Goal: Use online tool/utility: Utilize a website feature to perform a specific function

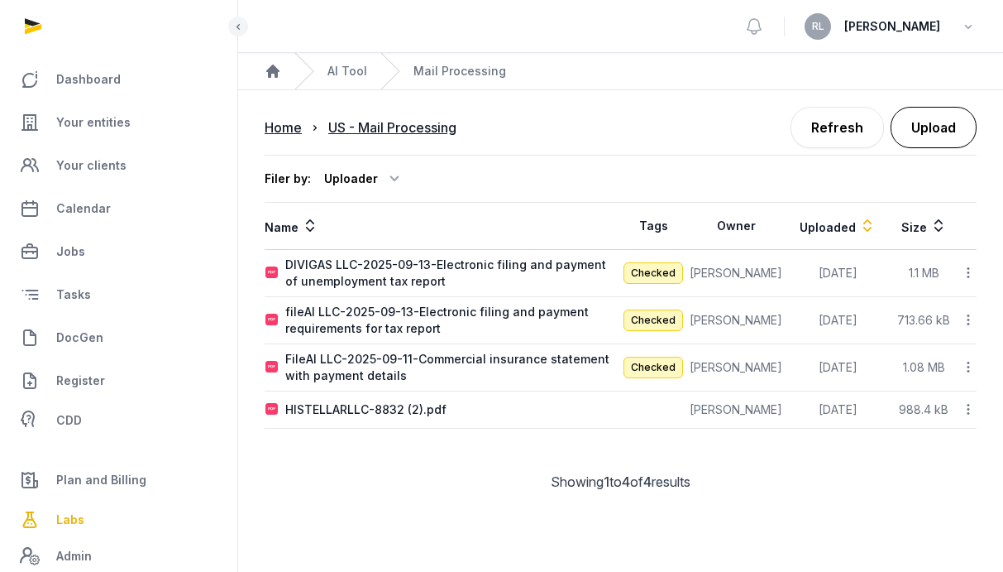
click at [931, 129] on button "Upload" at bounding box center [934, 127] width 86 height 41
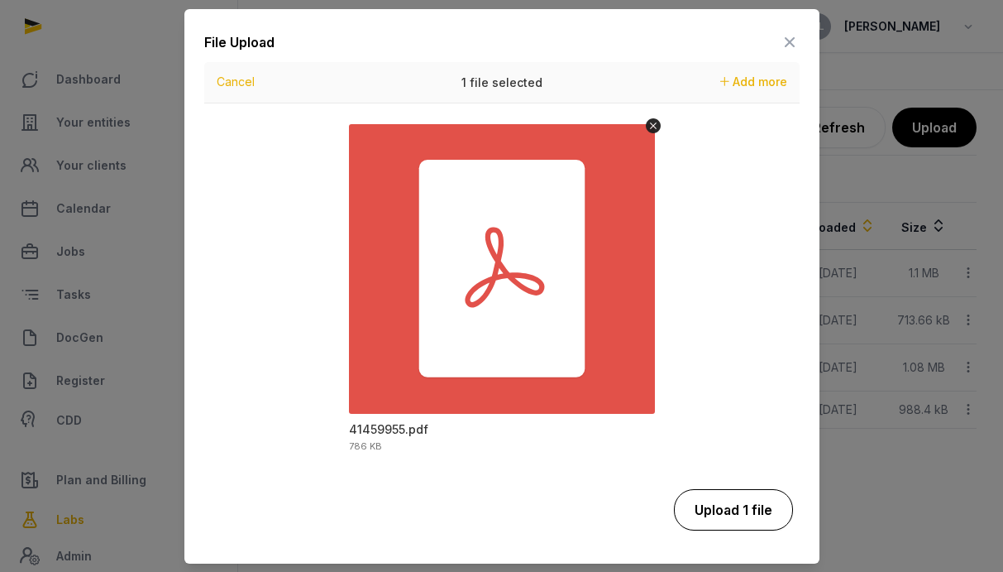
click at [717, 515] on button "Upload 1 file" at bounding box center [733, 509] width 119 height 41
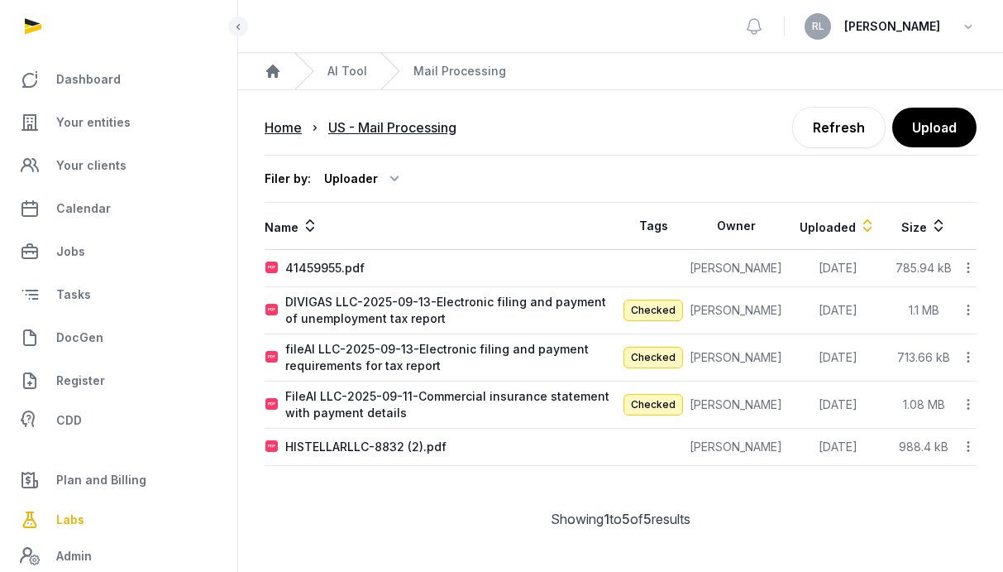
click at [964, 265] on icon at bounding box center [968, 267] width 15 height 17
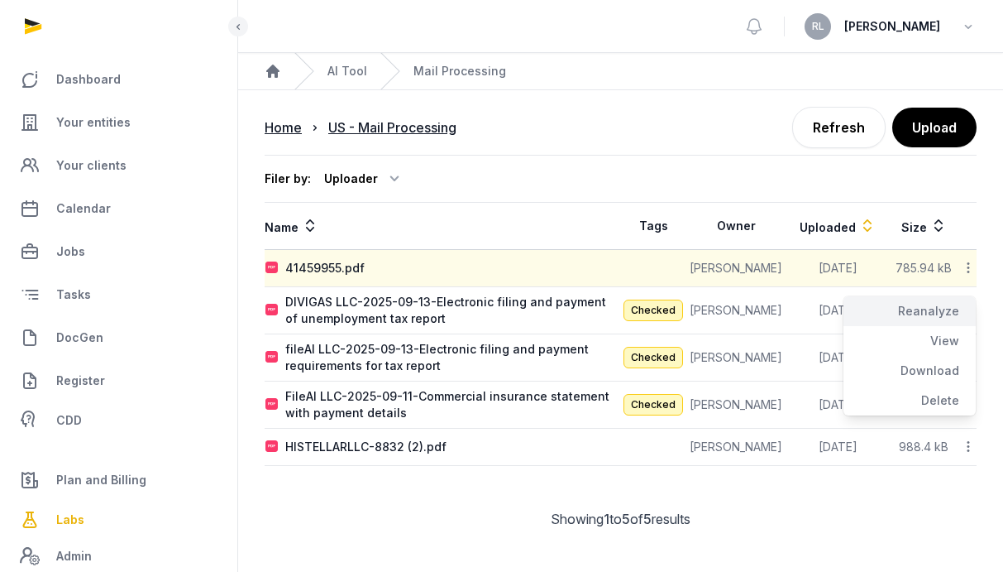
click at [946, 309] on div "Reanalyze" at bounding box center [910, 311] width 132 height 30
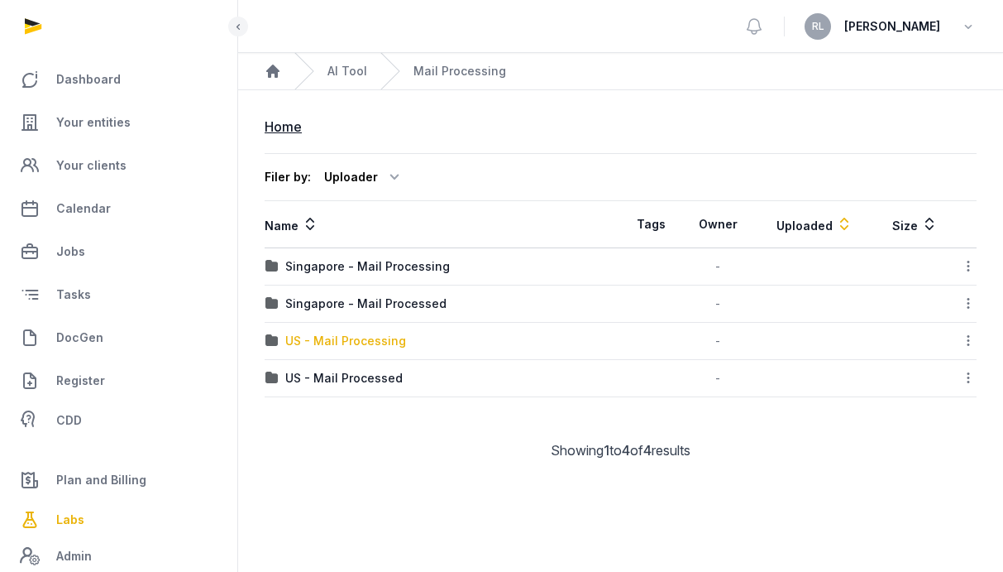
click at [353, 342] on div "US - Mail Processing" at bounding box center [345, 341] width 121 height 17
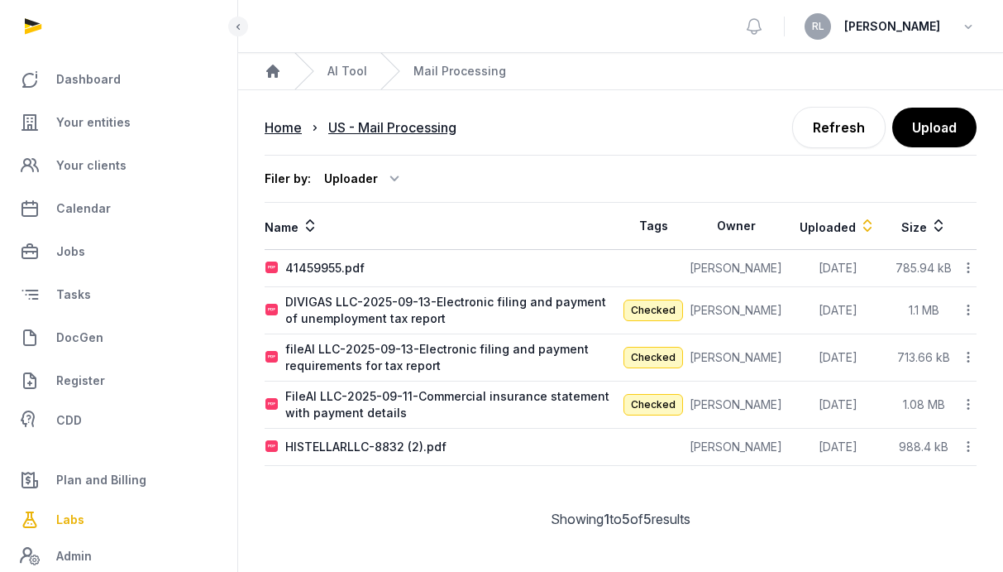
click at [467, 266] on div "41459955.pdf" at bounding box center [443, 268] width 355 height 17
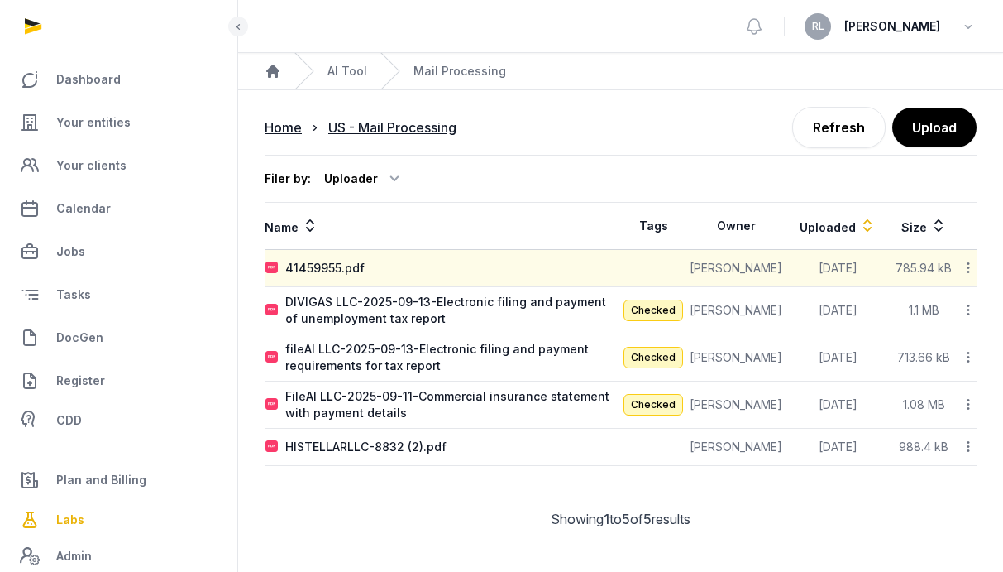
click at [971, 262] on icon at bounding box center [968, 267] width 15 height 17
click at [921, 304] on div "Reanalyze" at bounding box center [910, 311] width 132 height 30
click at [970, 270] on icon at bounding box center [968, 267] width 15 height 17
click at [942, 305] on div "Reanalyze" at bounding box center [910, 311] width 132 height 30
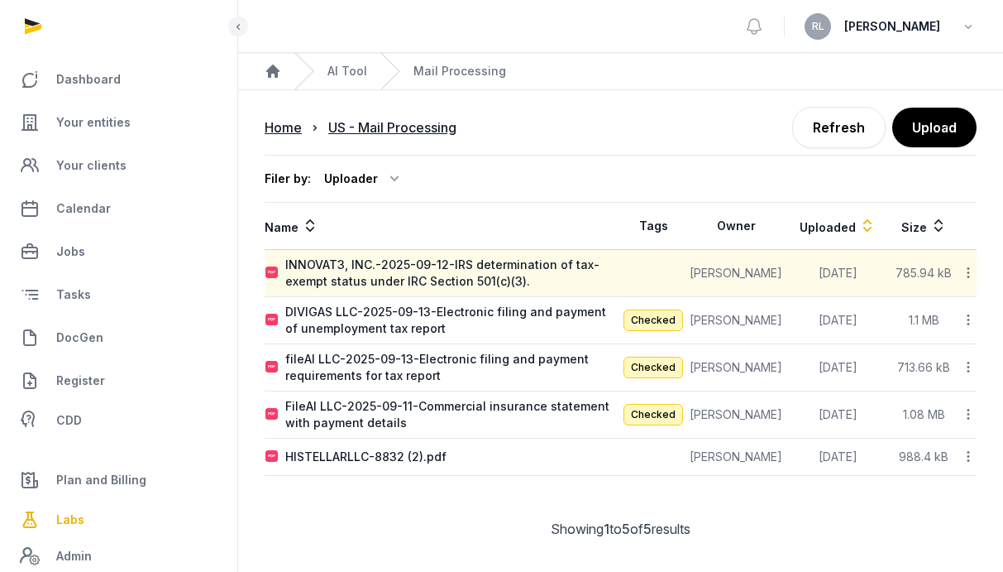
click at [972, 271] on icon at bounding box center [968, 272] width 15 height 17
click at [965, 315] on div "Reanalyze" at bounding box center [910, 316] width 132 height 30
click at [969, 281] on icon at bounding box center [968, 272] width 15 height 17
click at [964, 306] on div "Reanalyze" at bounding box center [910, 316] width 132 height 30
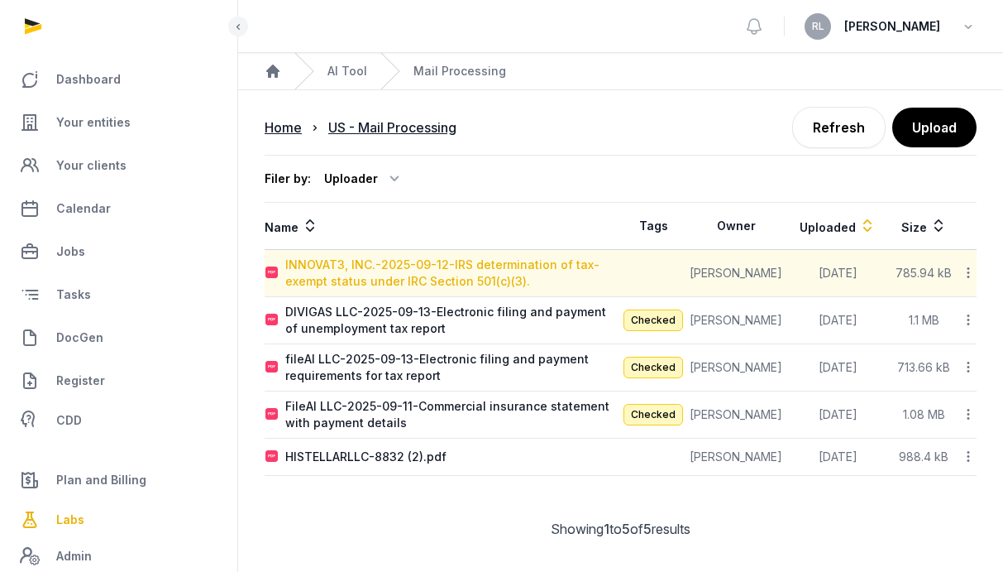
click at [516, 281] on div "INNOVAT3, INC.-2025-09-12-IRS determination of tax-exempt status under IRC Sect…" at bounding box center [452, 272] width 335 height 33
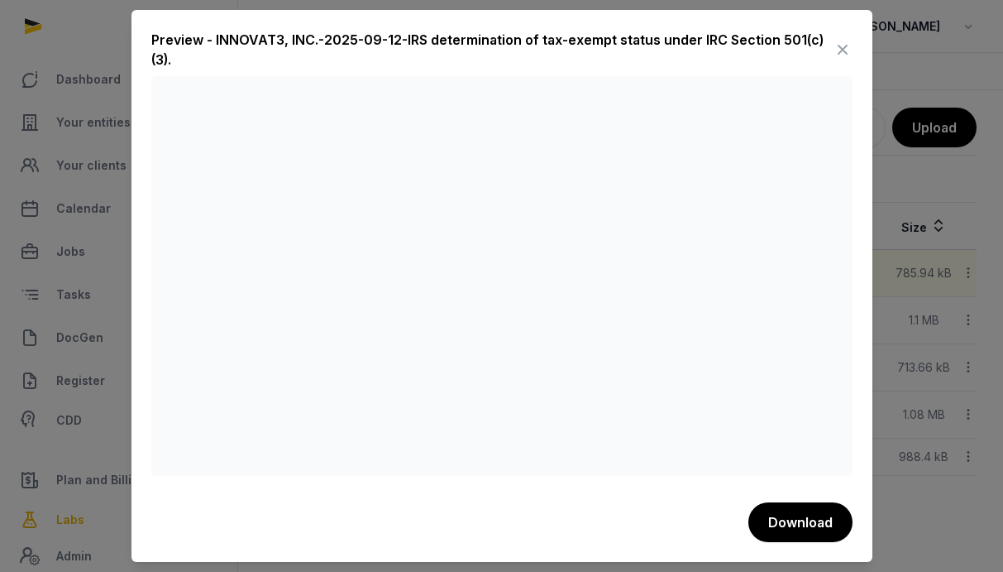
click at [836, 49] on icon at bounding box center [843, 49] width 20 height 26
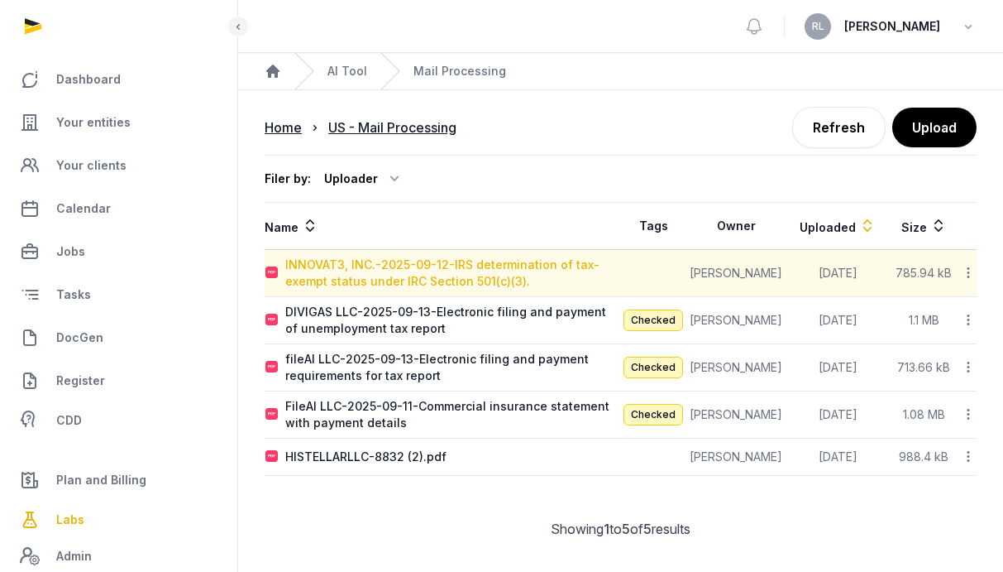
click at [498, 270] on div "INNOVAT3, INC.-2025-09-12-IRS determination of tax-exempt status under IRC Sect…" at bounding box center [452, 272] width 335 height 33
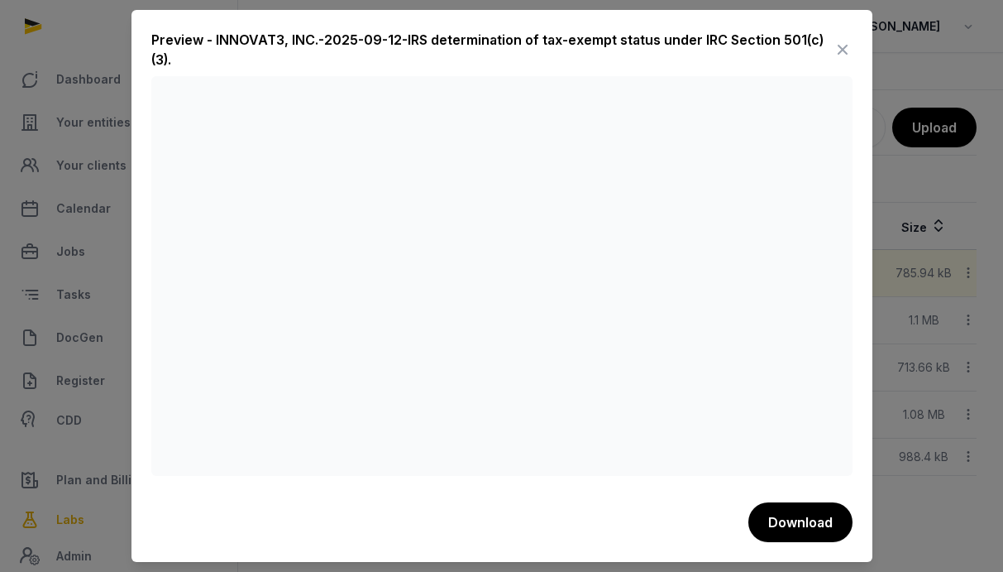
click at [846, 46] on icon at bounding box center [843, 49] width 20 height 26
